Goal: Task Accomplishment & Management: Complete application form

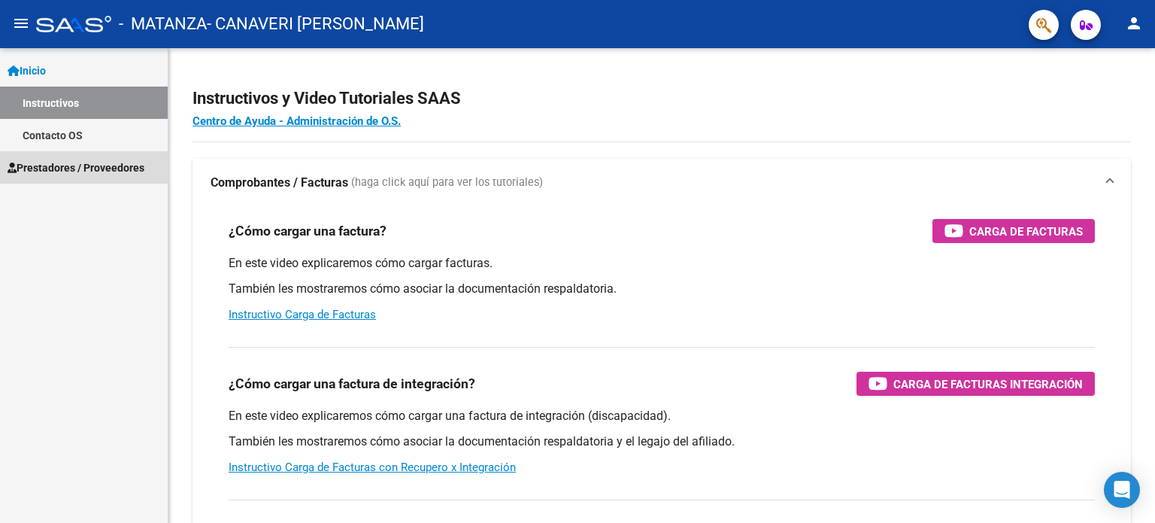
click at [62, 168] on span "Prestadores / Proveedores" at bounding box center [76, 167] width 137 height 17
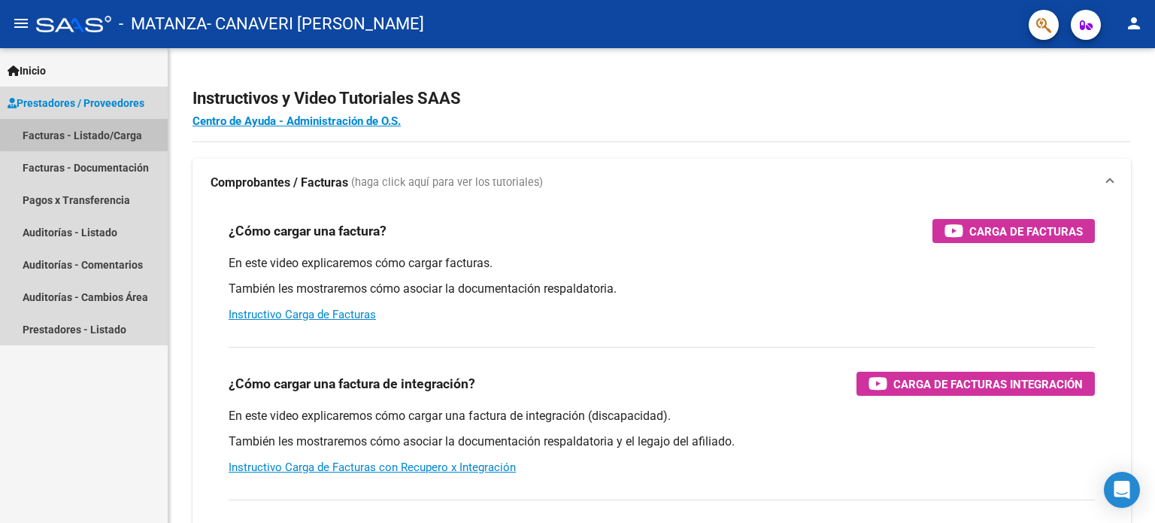
drag, startPoint x: 87, startPoint y: 133, endPoint x: 292, endPoint y: 123, distance: 204.8
click at [88, 132] on link "Facturas - Listado/Carga" at bounding box center [84, 135] width 168 height 32
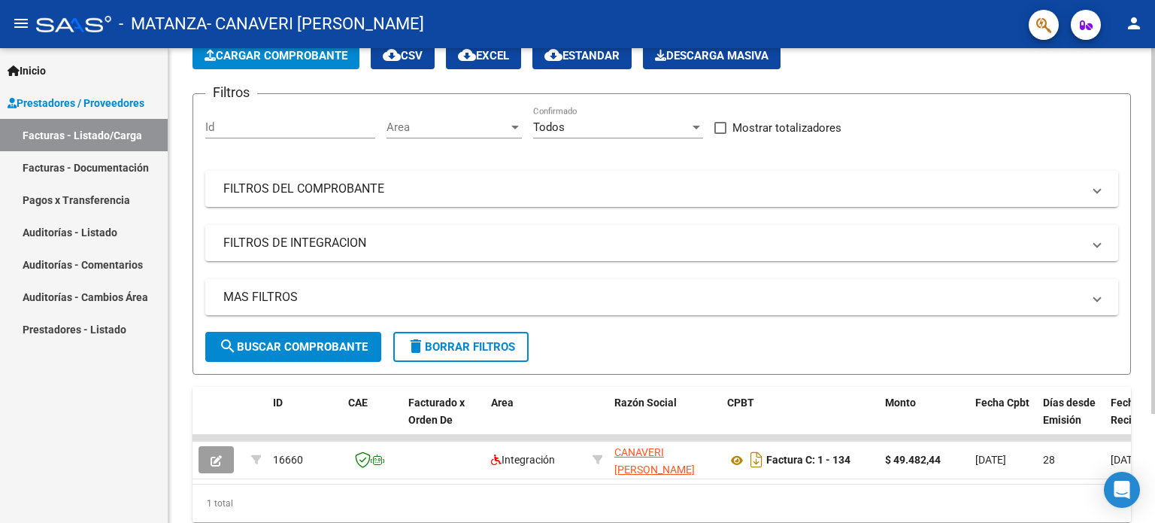
scroll to position [141, 0]
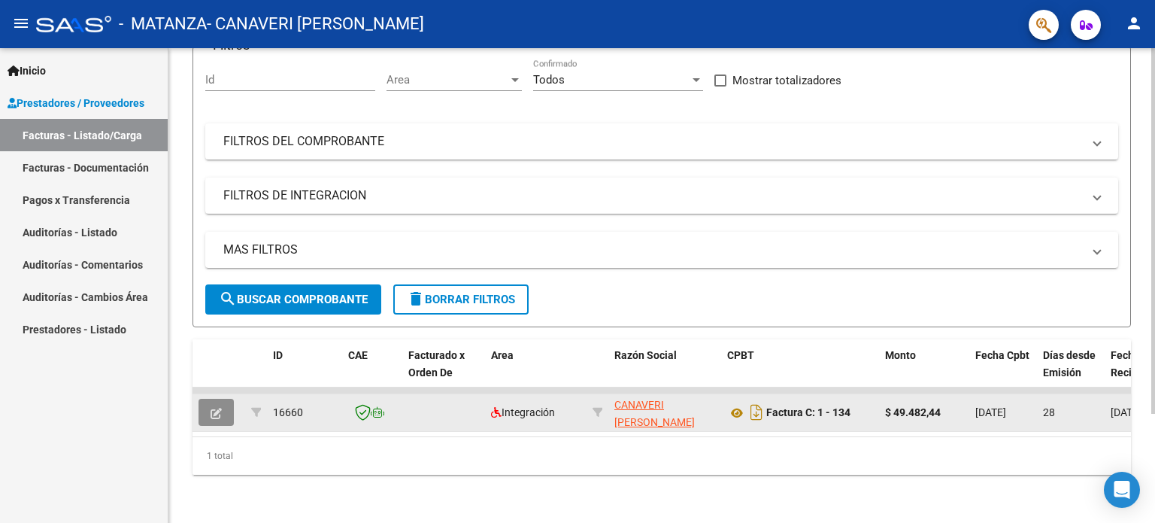
click at [206, 402] on button "button" at bounding box center [216, 412] width 35 height 27
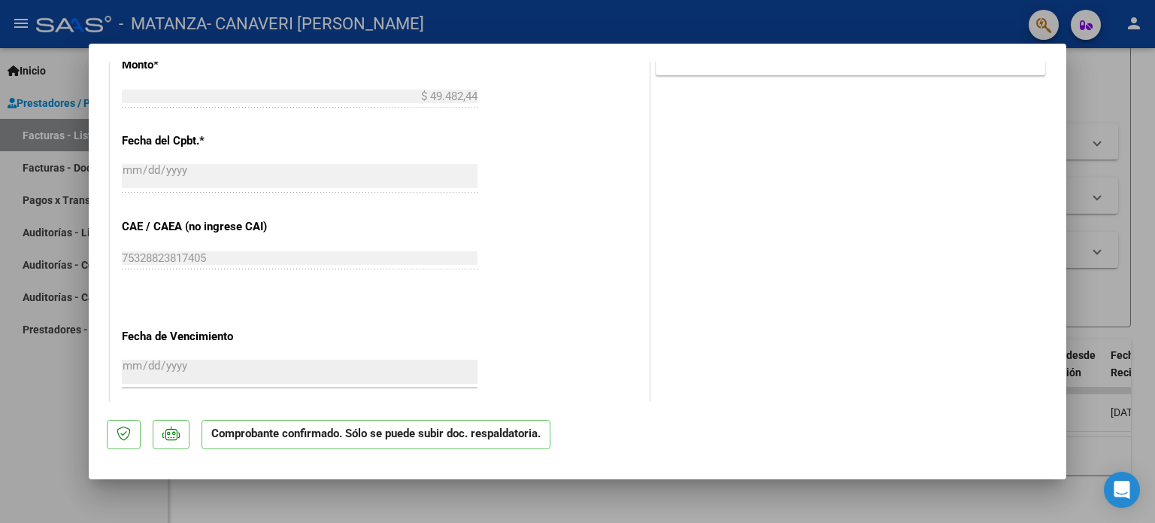
scroll to position [602, 0]
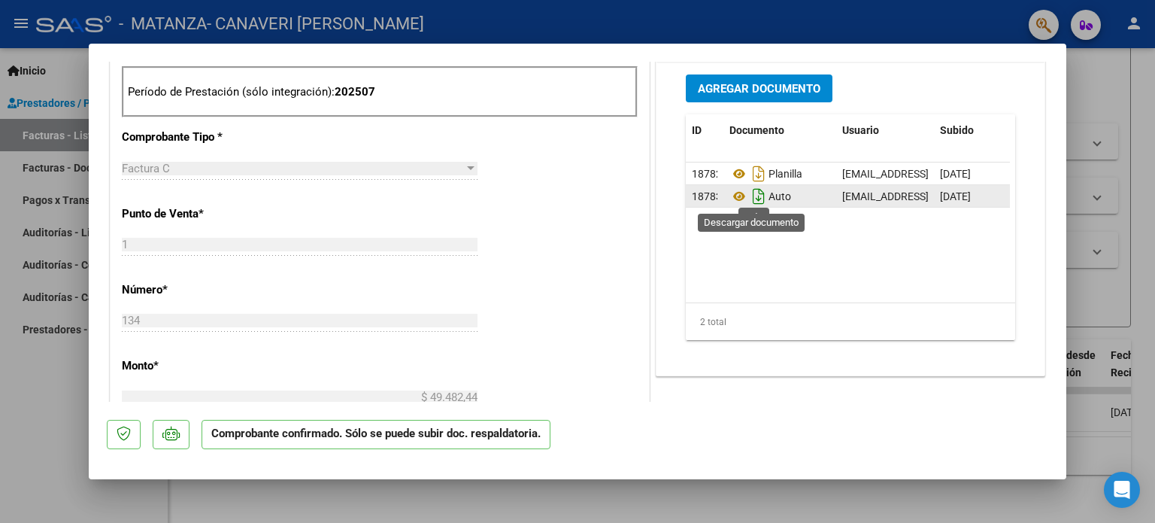
click at [749, 195] on icon "Descargar documento" at bounding box center [759, 196] width 20 height 24
click at [54, 378] on div at bounding box center [577, 261] width 1155 height 523
type input "$ 0,00"
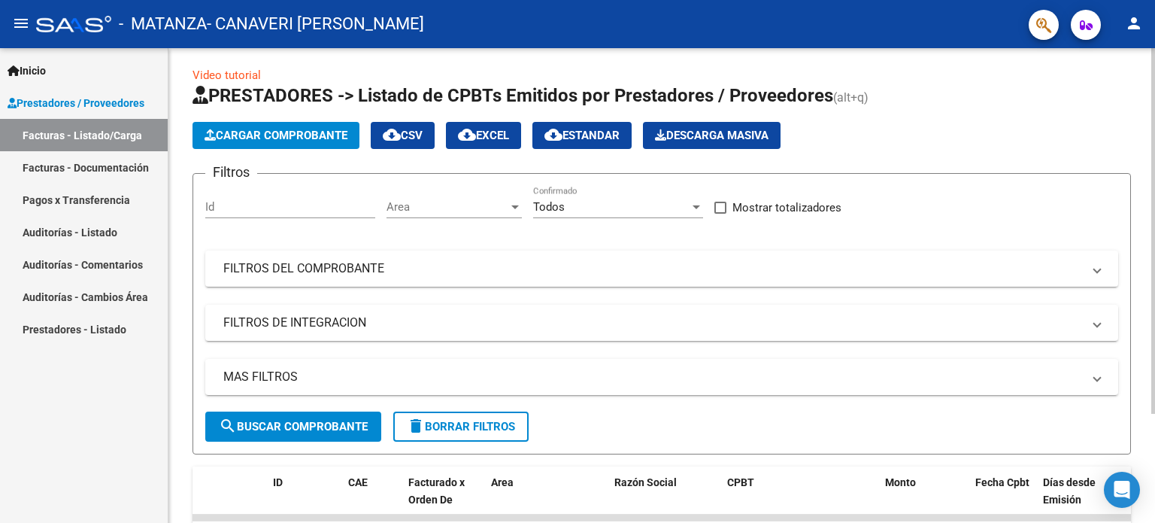
scroll to position [0, 0]
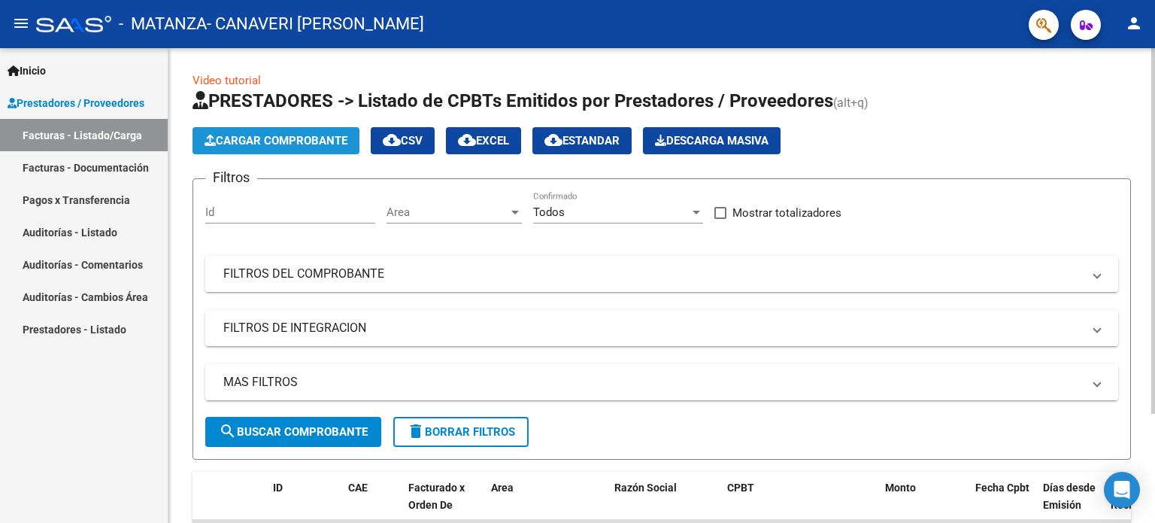
click at [317, 135] on span "Cargar Comprobante" at bounding box center [276, 141] width 143 height 14
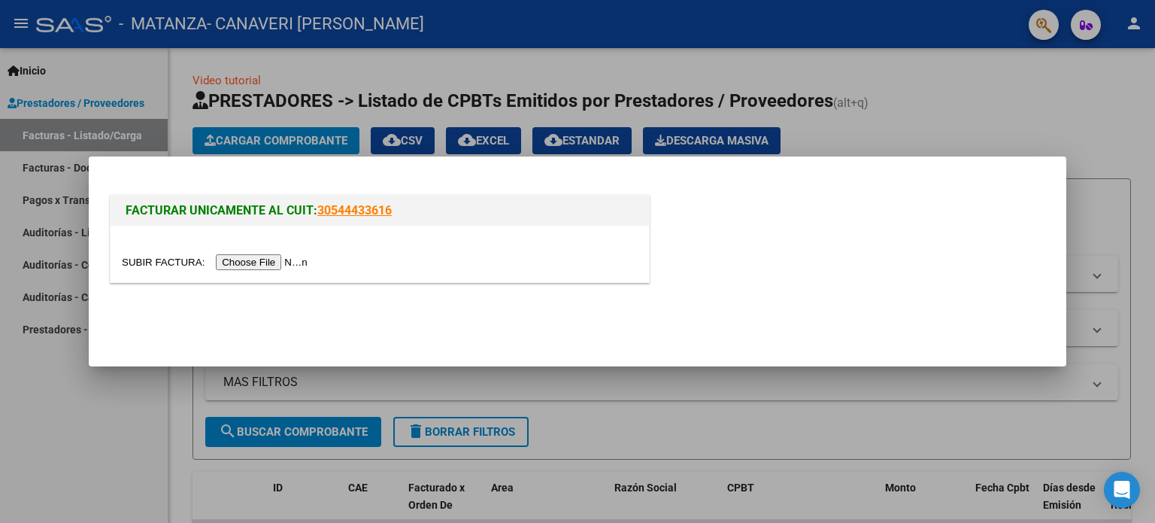
click at [284, 270] on input "file" at bounding box center [217, 262] width 190 height 16
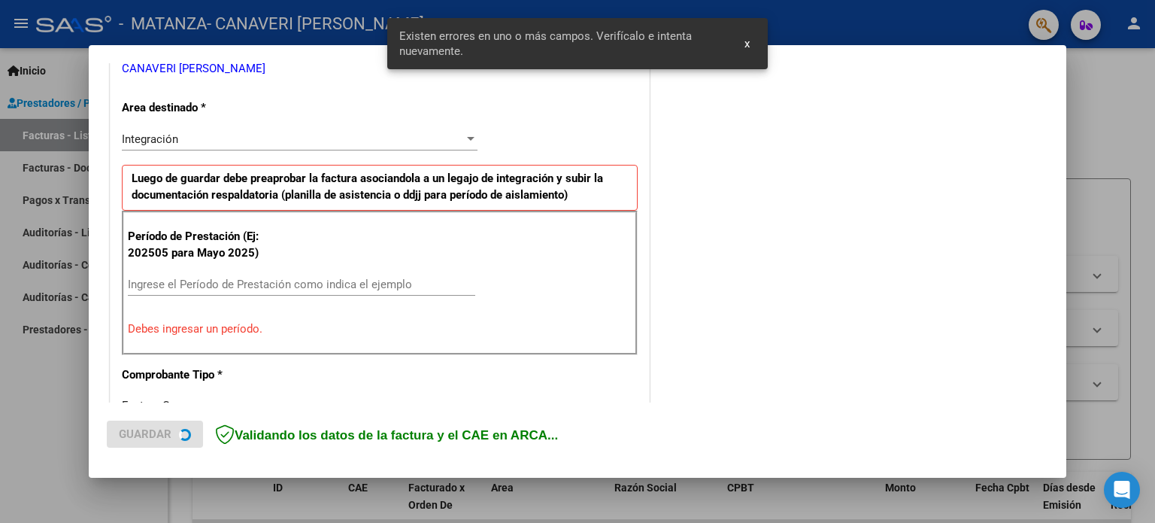
scroll to position [324, 0]
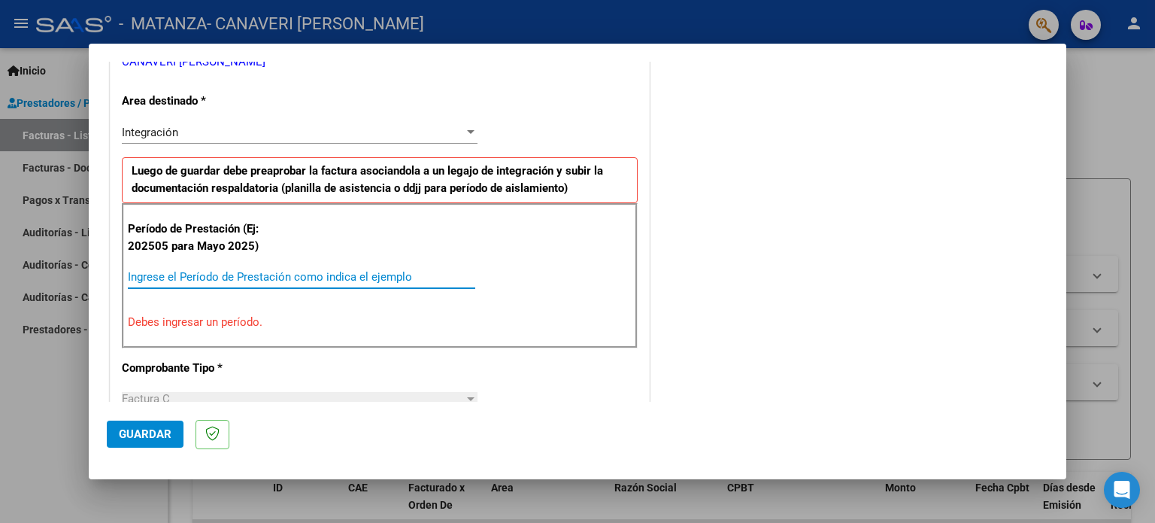
click at [357, 277] on input "Ingrese el Período de Prestación como indica el ejemplo" at bounding box center [301, 277] width 347 height 14
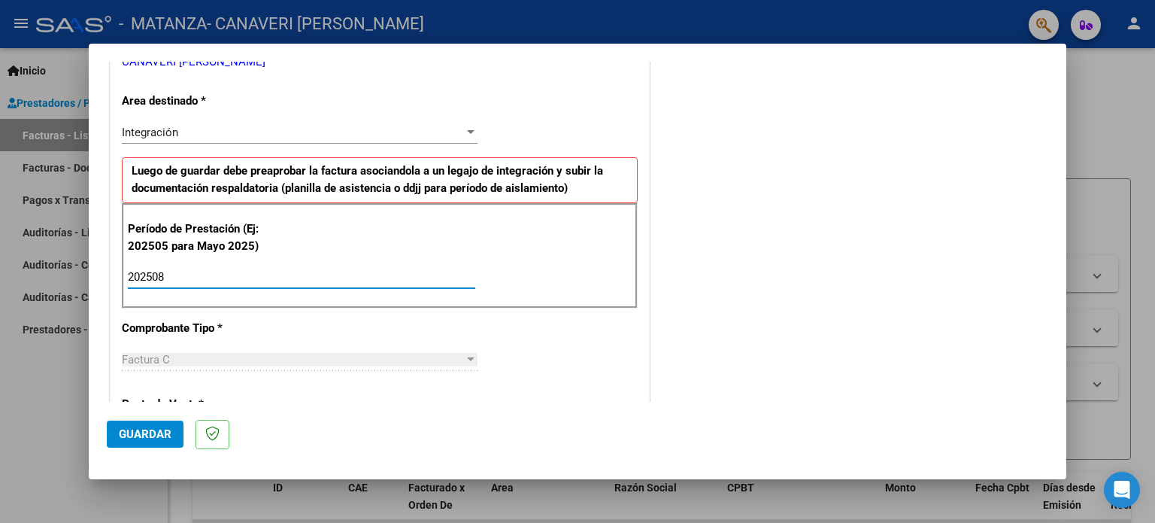
type input "202508"
click at [144, 430] on span "Guardar" at bounding box center [145, 434] width 53 height 14
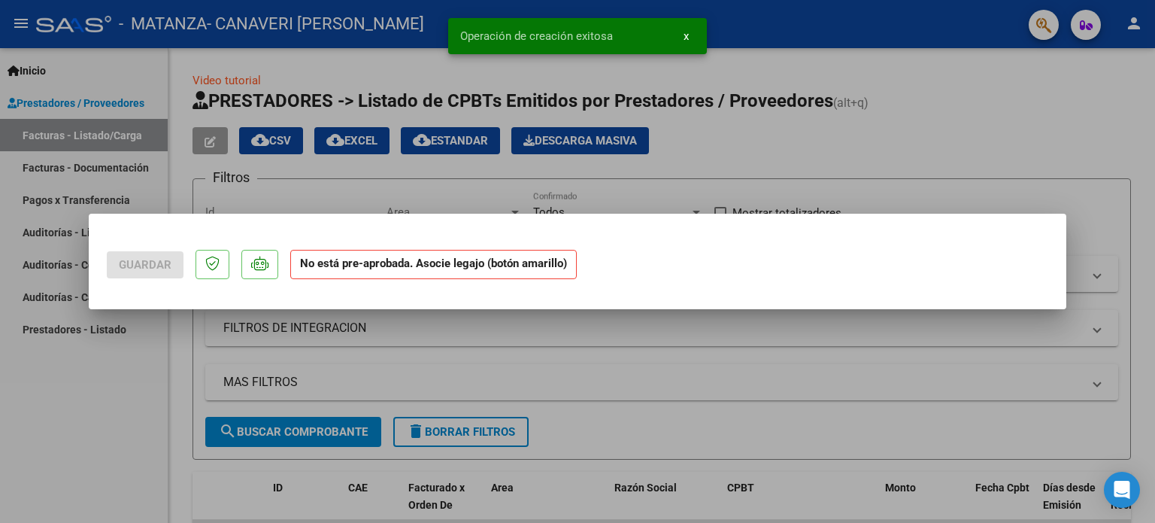
scroll to position [0, 0]
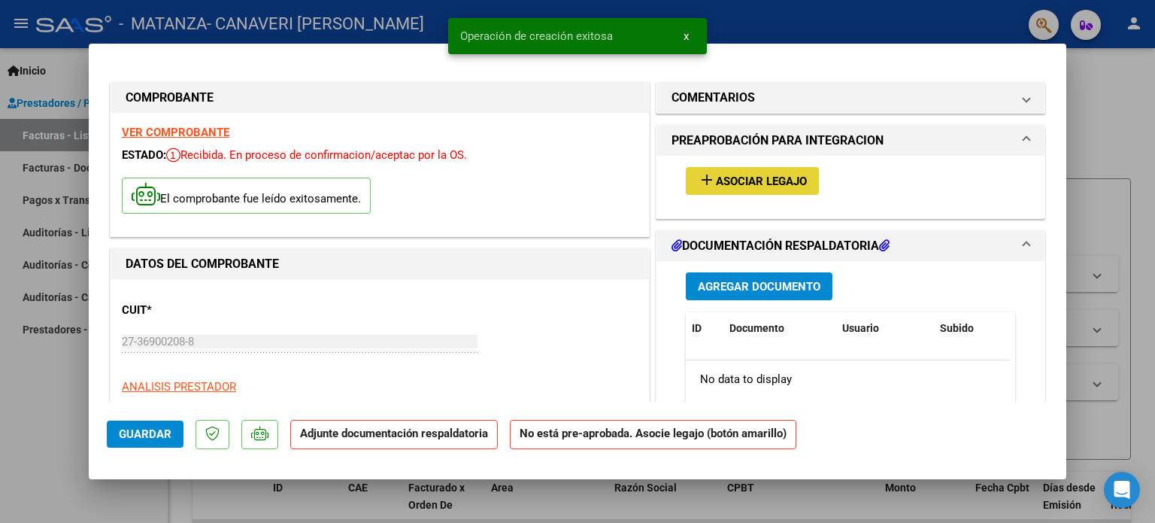
click at [784, 187] on span "Asociar Legajo" at bounding box center [761, 181] width 91 height 14
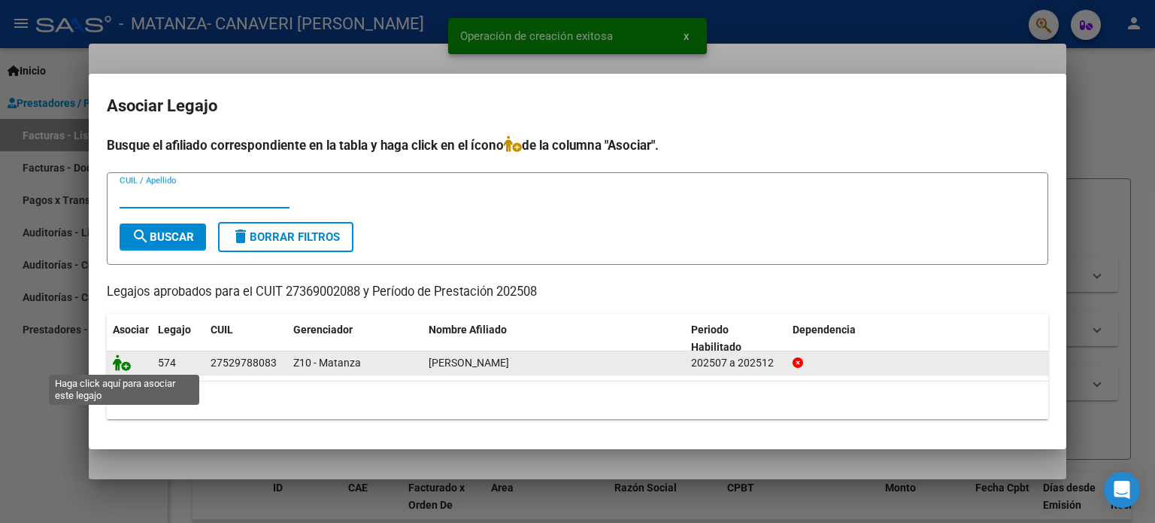
click at [120, 363] on icon at bounding box center [122, 362] width 18 height 17
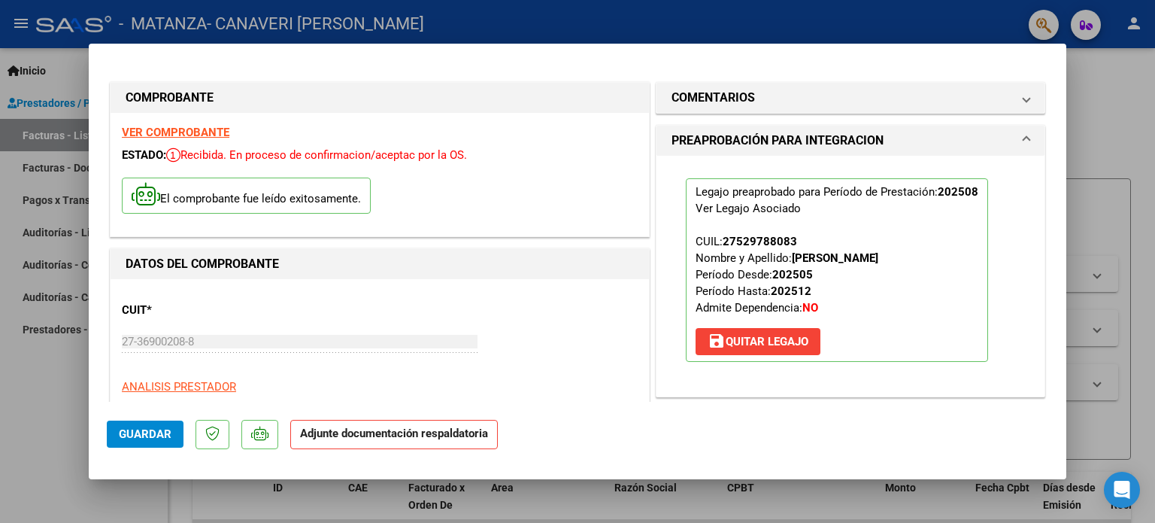
scroll to position [301, 0]
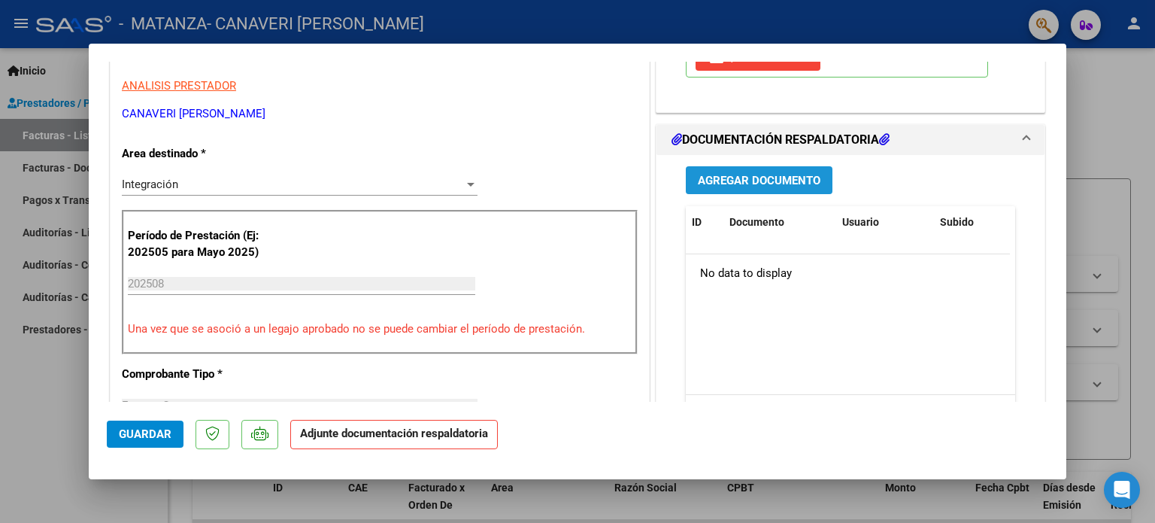
click at [745, 177] on span "Agregar Documento" at bounding box center [759, 181] width 123 height 14
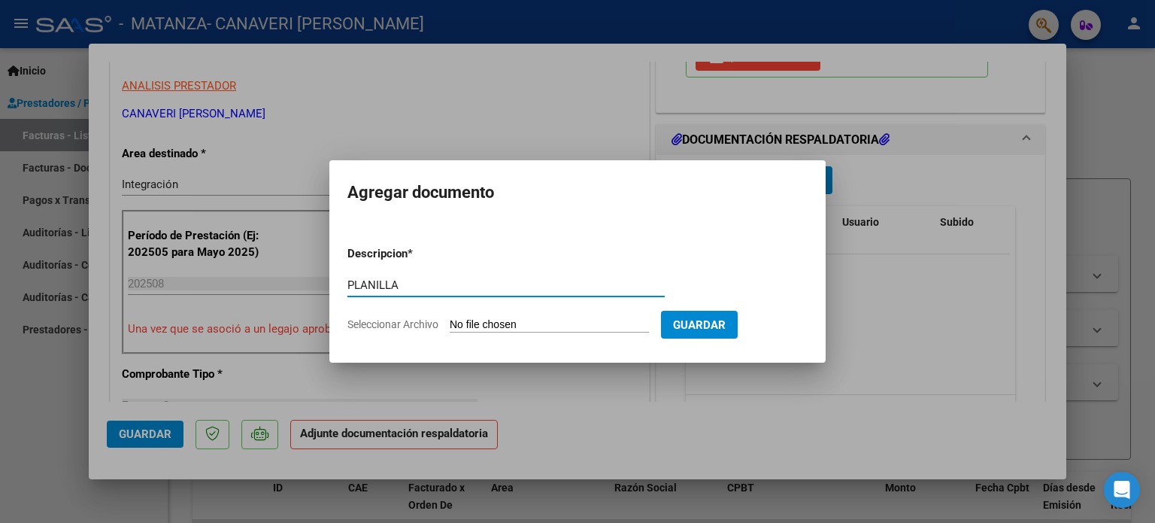
type input "PLANILLA"
click at [539, 330] on input "Seleccionar Archivo" at bounding box center [549, 325] width 199 height 14
type input "C:\fakepath\IMG_3905.jpg"
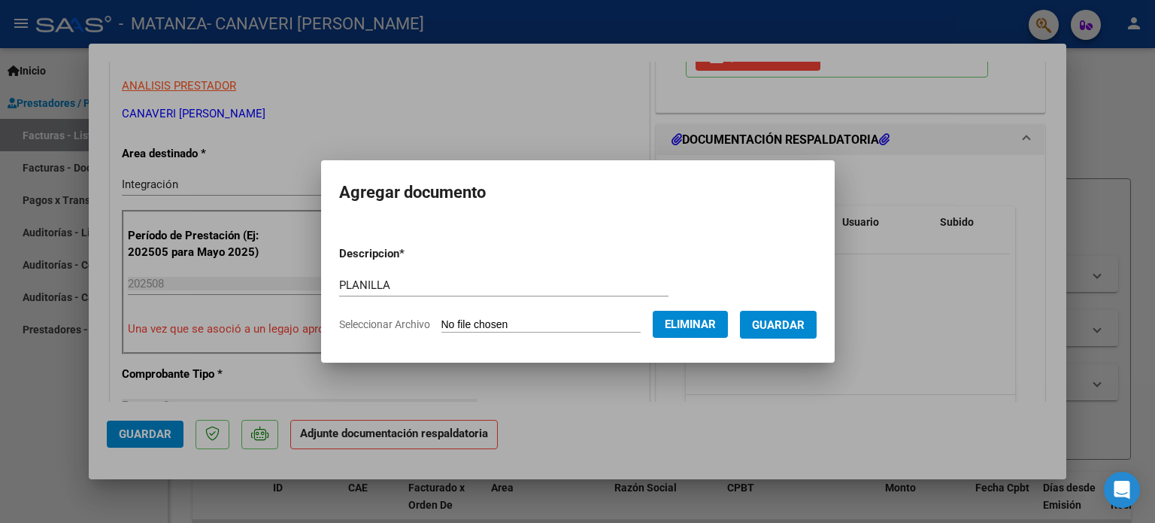
click at [800, 326] on span "Guardar" at bounding box center [778, 325] width 53 height 14
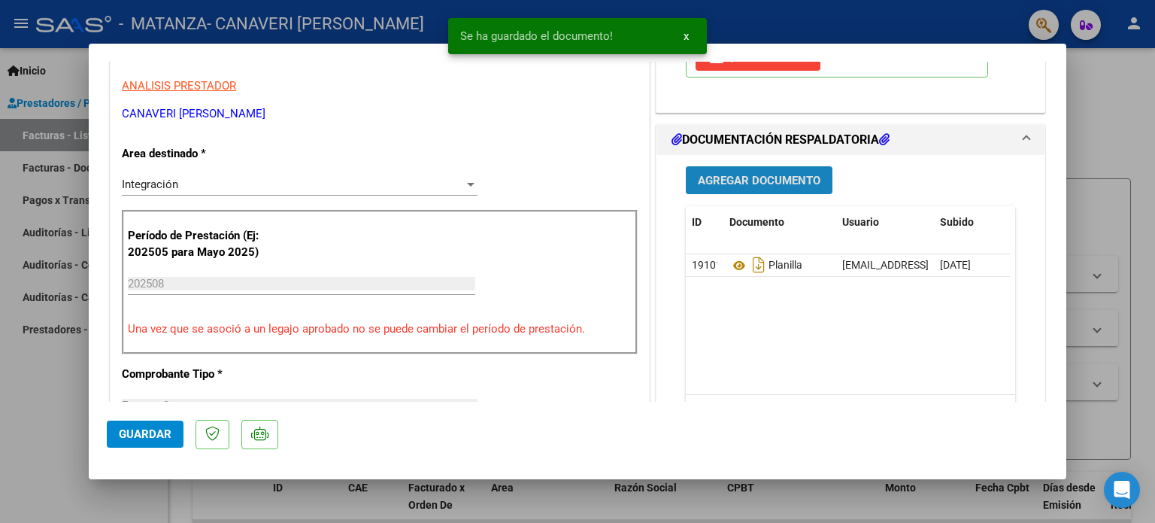
click at [775, 180] on span "Agregar Documento" at bounding box center [759, 181] width 123 height 14
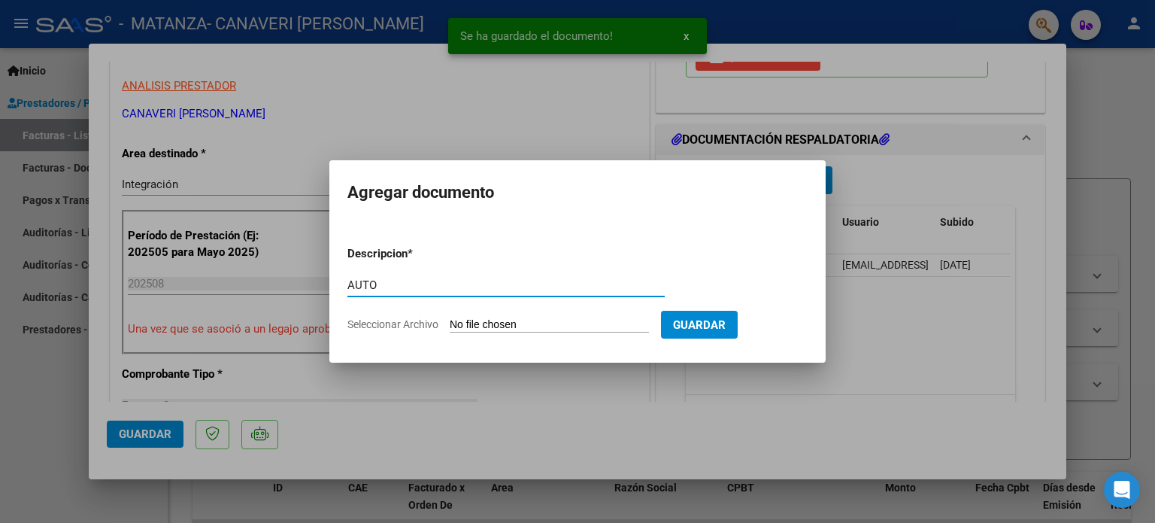
type input "AUTO"
click at [908, 246] on div at bounding box center [577, 261] width 1155 height 523
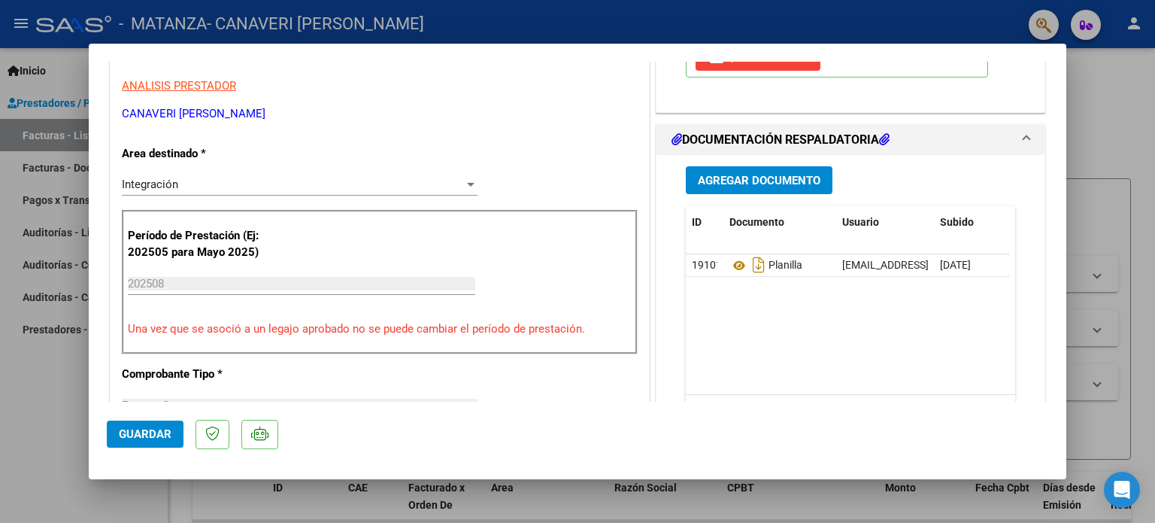
click at [141, 435] on span "Guardar" at bounding box center [145, 434] width 53 height 14
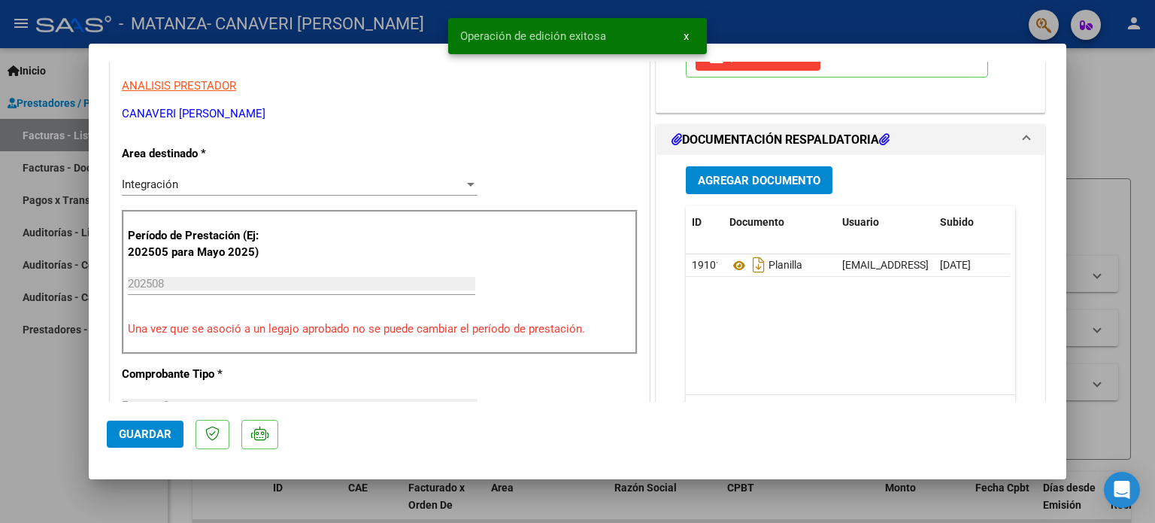
click at [55, 411] on div at bounding box center [577, 261] width 1155 height 523
type input "$ 0,00"
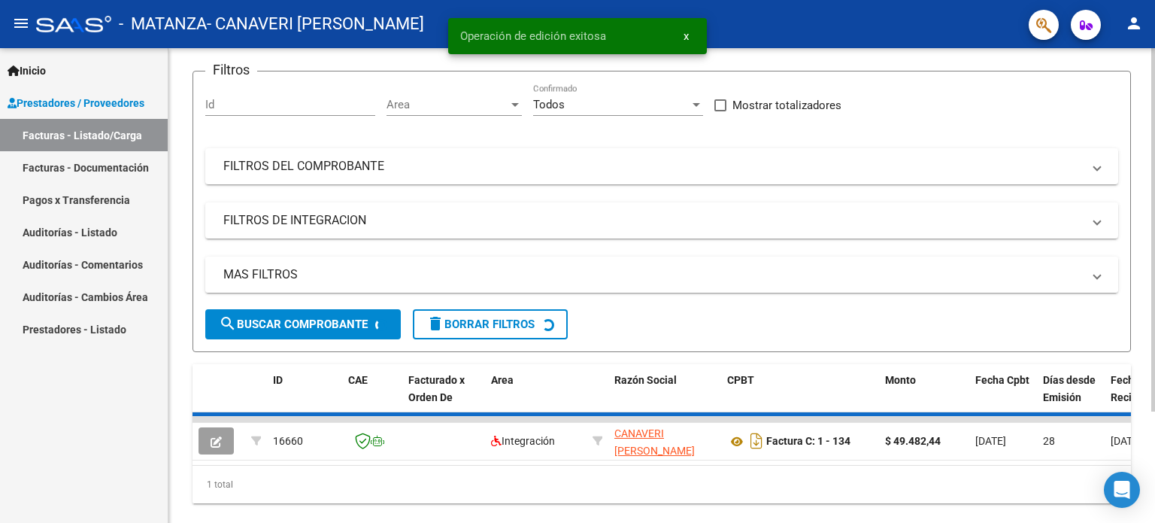
scroll to position [145, 0]
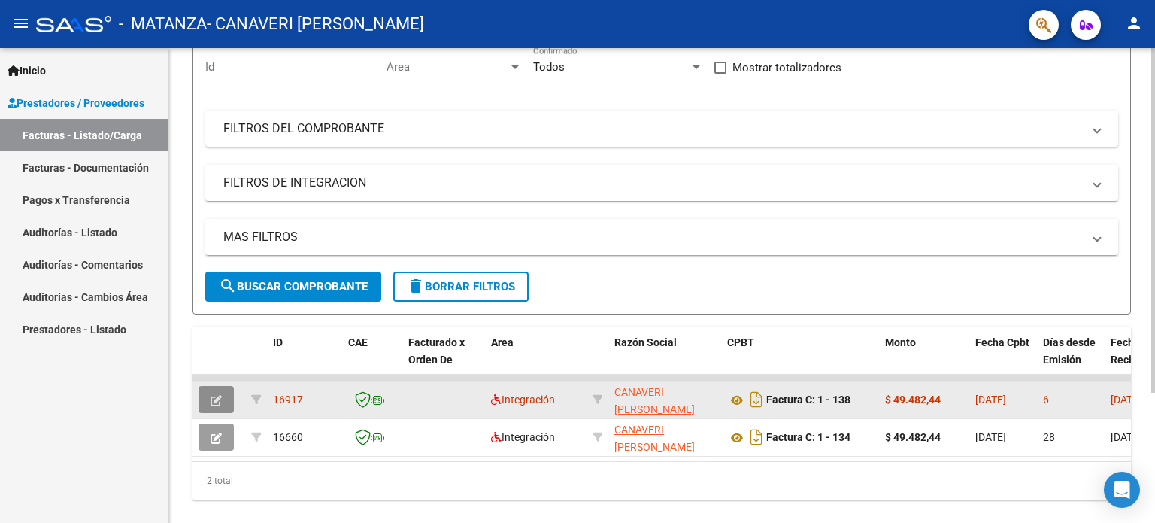
click at [202, 392] on button "button" at bounding box center [216, 399] width 35 height 27
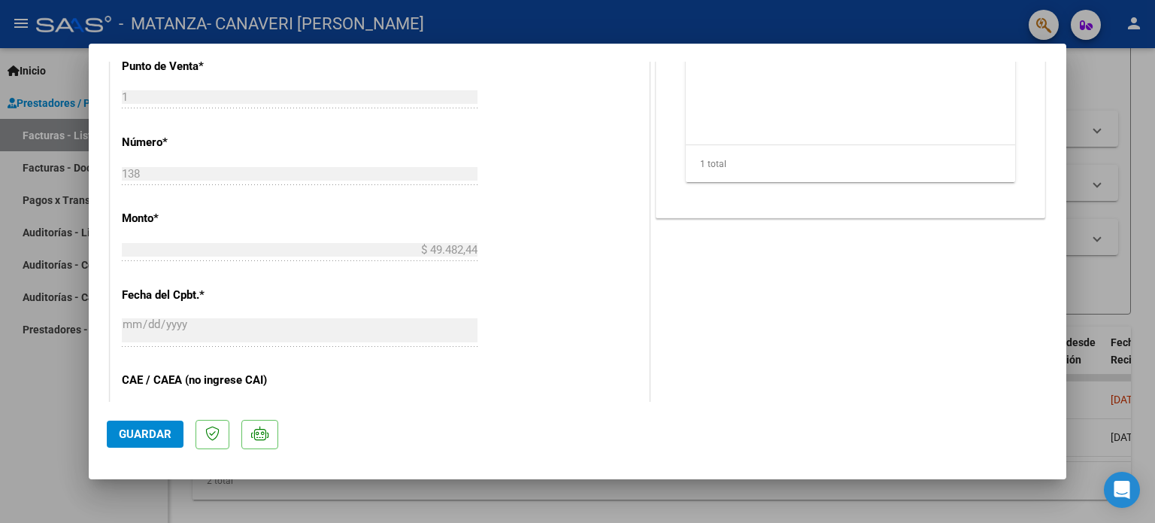
scroll to position [329, 0]
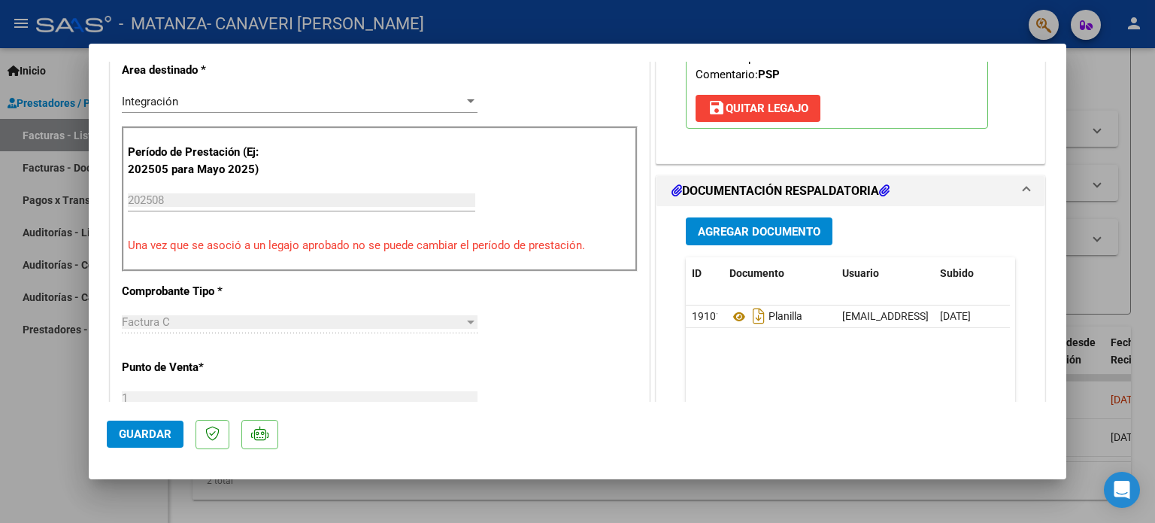
click at [777, 225] on span "Agregar Documento" at bounding box center [759, 232] width 123 height 14
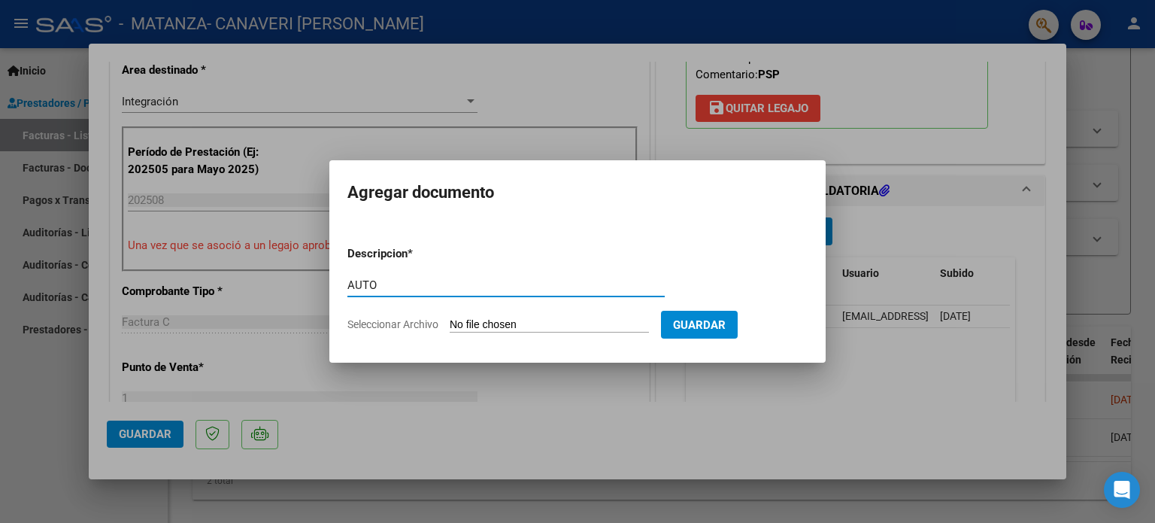
type input "AUTO"
click at [516, 321] on input "Seleccionar Archivo" at bounding box center [549, 325] width 199 height 14
type input "C:\fakepath\27369002088-FACTURA_C-1-134-ANEXO-AUTO.pdf"
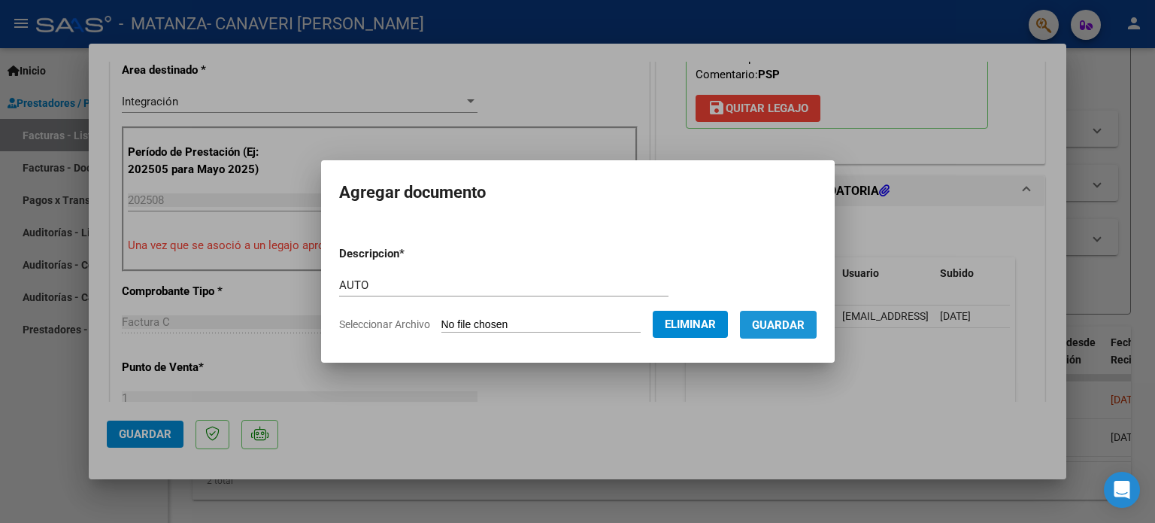
click at [785, 329] on span "Guardar" at bounding box center [778, 325] width 53 height 14
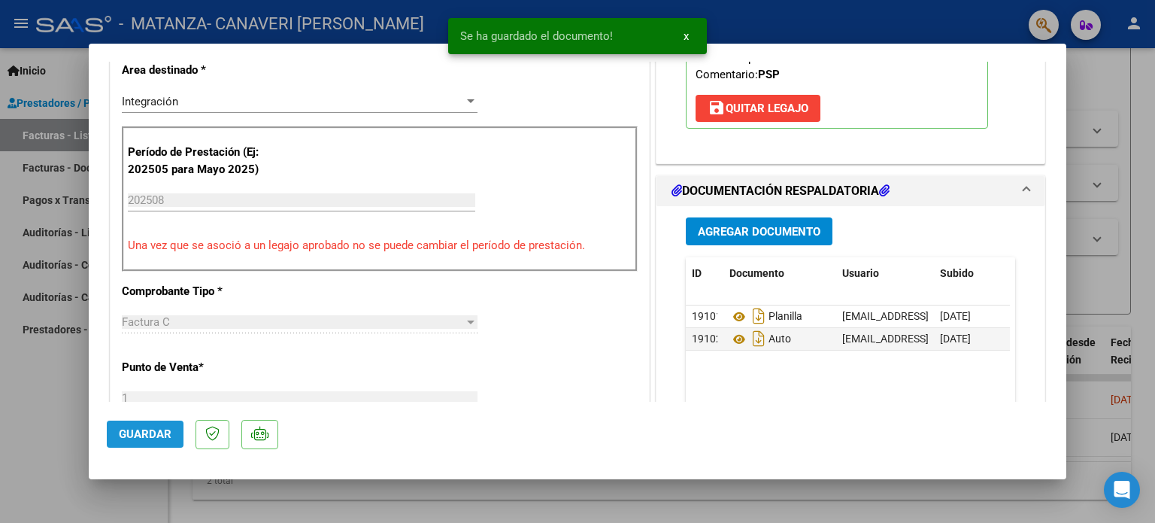
click at [147, 441] on span "Guardar" at bounding box center [145, 434] width 53 height 14
click at [159, 432] on span "Guardar" at bounding box center [145, 434] width 53 height 14
click at [36, 396] on div at bounding box center [577, 261] width 1155 height 523
type input "$ 0,00"
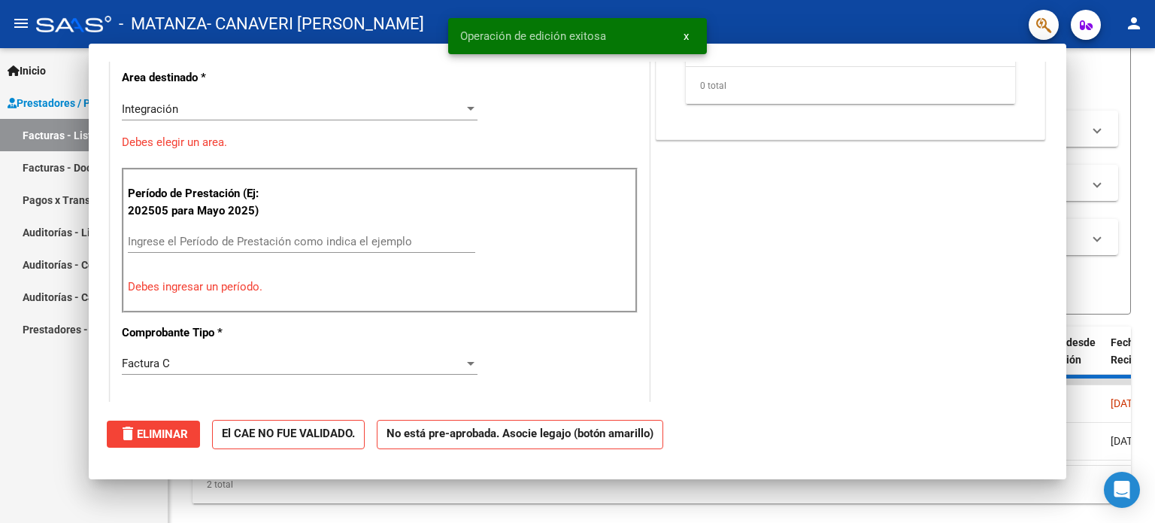
scroll to position [0, 0]
